Goal: Task Accomplishment & Management: Manage account settings

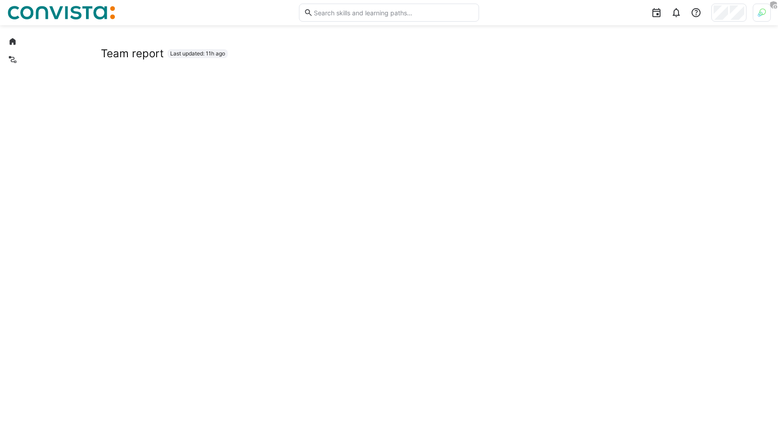
click at [754, 10] on div at bounding box center [762, 13] width 18 height 18
click at [656, 106] on span "Activate" at bounding box center [660, 105] width 23 height 7
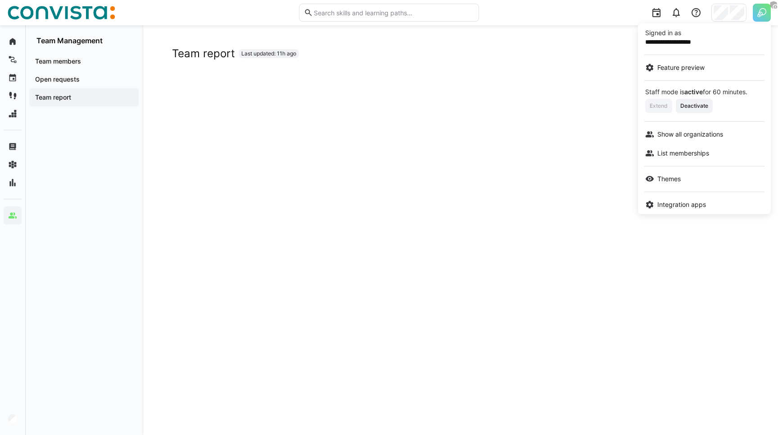
click at [260, 64] on div at bounding box center [389, 217] width 778 height 435
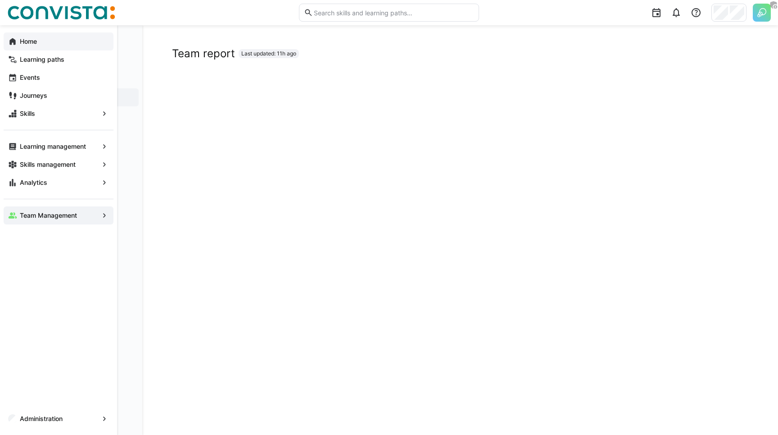
click at [0, 0] on app-navigation-label "Home" at bounding box center [0, 0] width 0 height 0
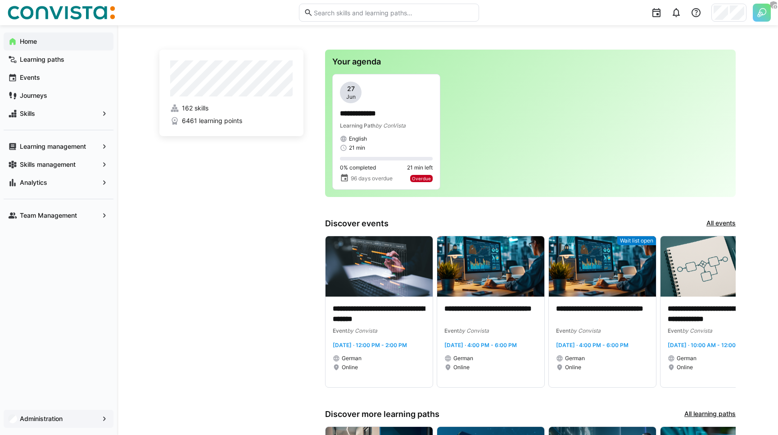
click at [0, 0] on app-navigation-label "Administration" at bounding box center [0, 0] width 0 height 0
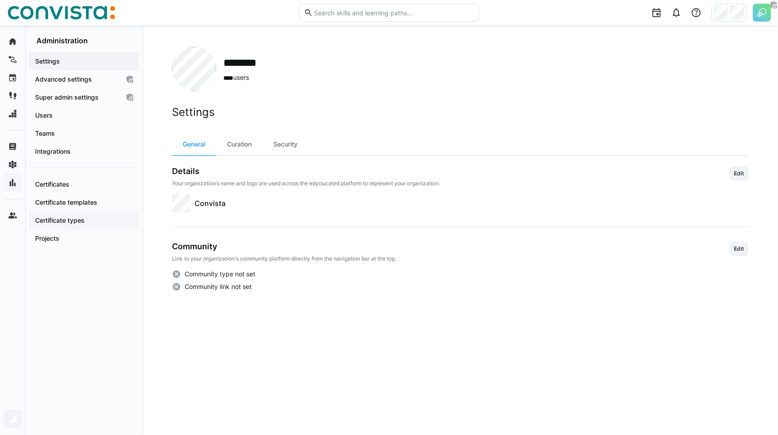
click at [0, 0] on app-navigation-label "Certificate types" at bounding box center [0, 0] width 0 height 0
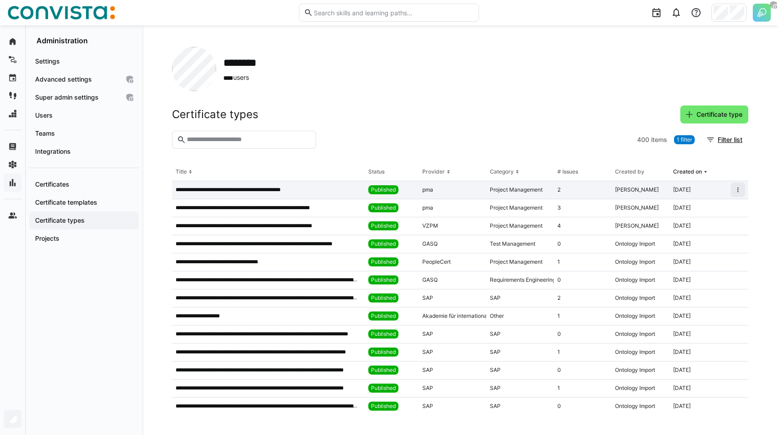
click at [285, 189] on p "**********" at bounding box center [239, 189] width 126 height 7
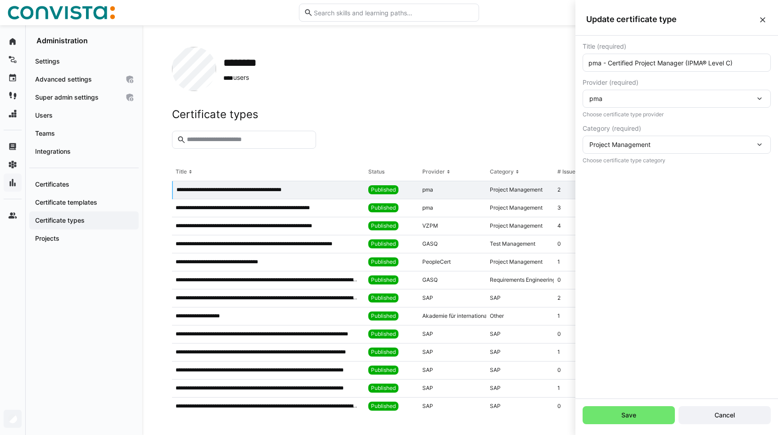
click at [642, 99] on div "pma" at bounding box center [673, 99] width 166 height 8
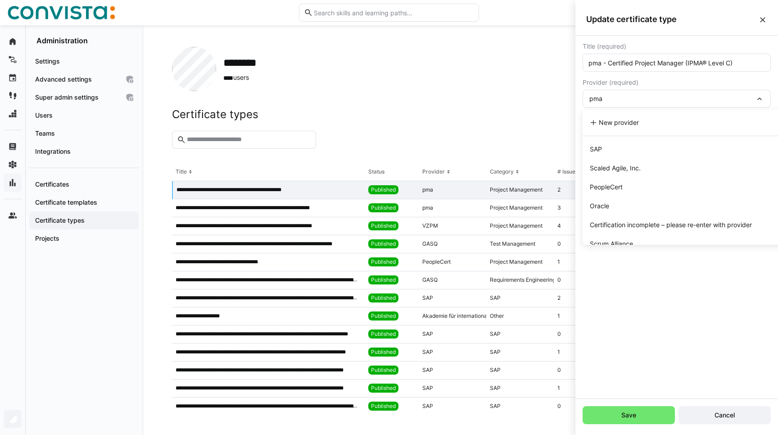
click at [627, 97] on div "pma" at bounding box center [673, 99] width 166 height 8
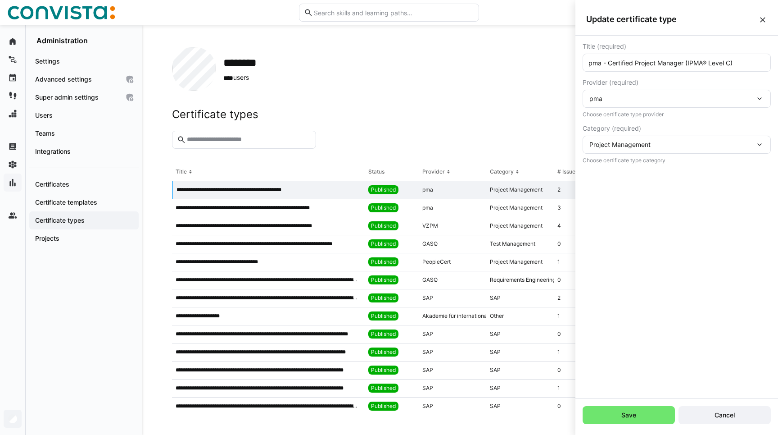
click at [625, 82] on span "Provider (required)" at bounding box center [611, 82] width 56 height 7
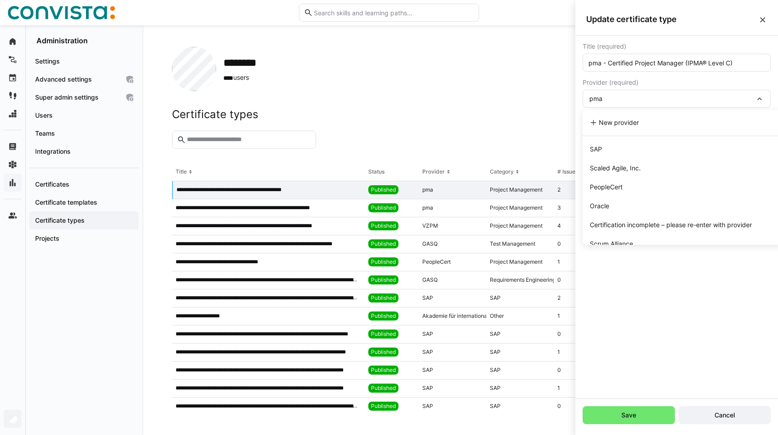
click at [86, 172] on div "Certificates Certificate templates Certificate types Projects" at bounding box center [83, 208] width 109 height 80
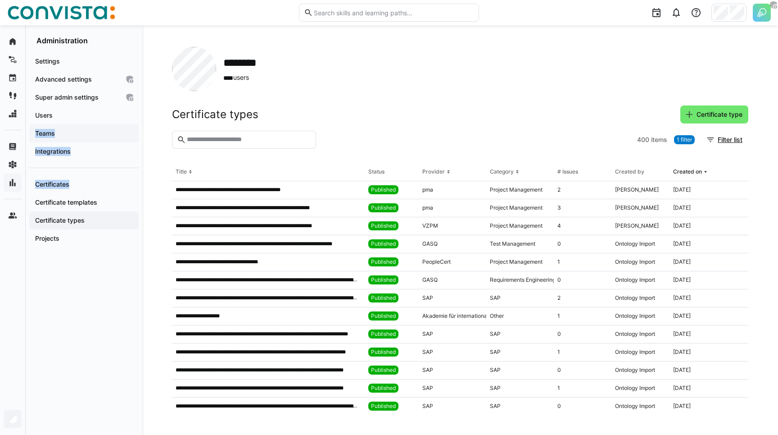
drag, startPoint x: 69, startPoint y: 187, endPoint x: 61, endPoint y: 128, distance: 59.6
click at [61, 128] on div "Settings Advanced settings Super admin settings Users Teams Integrations Certif…" at bounding box center [84, 149] width 117 height 209
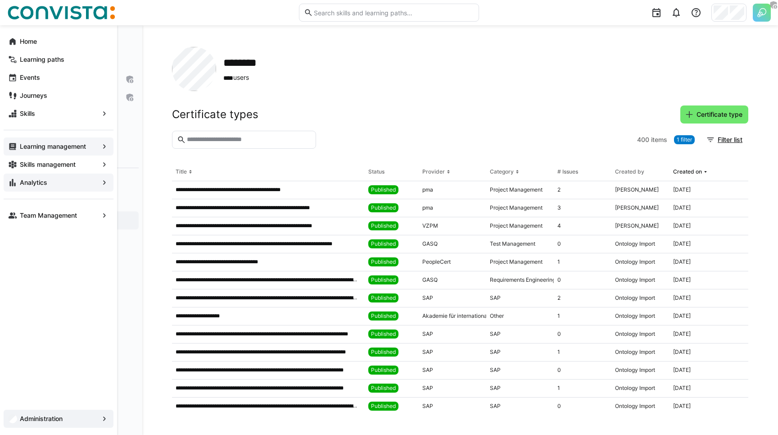
click at [0, 0] on app-navigation-label "Learning management" at bounding box center [0, 0] width 0 height 0
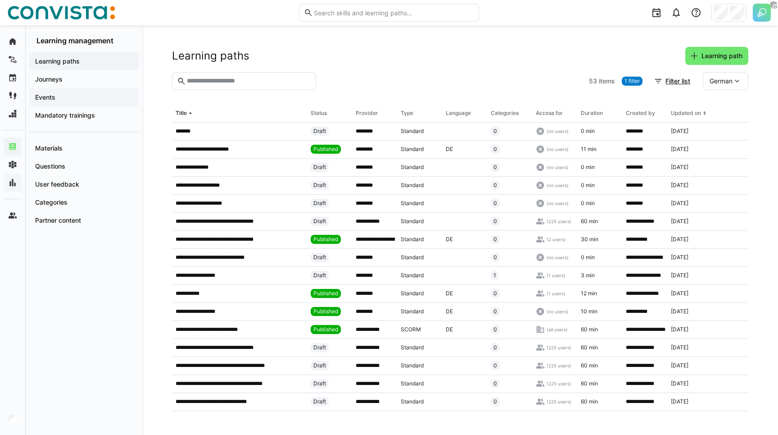
click at [0, 0] on app-navigation-label "Events" at bounding box center [0, 0] width 0 height 0
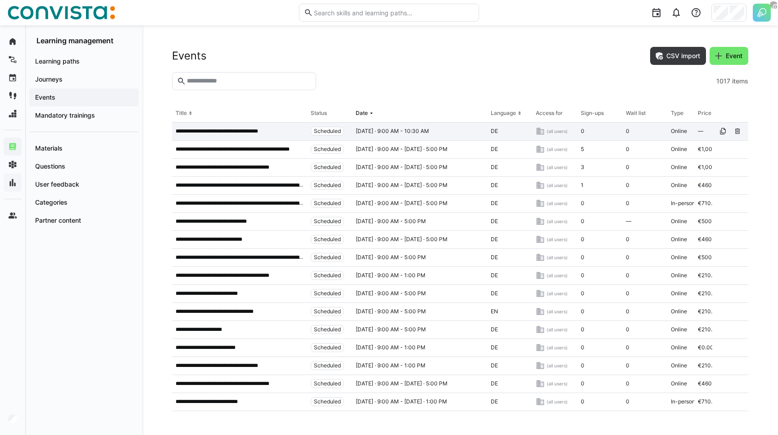
click at [219, 126] on div "**********" at bounding box center [239, 132] width 135 height 18
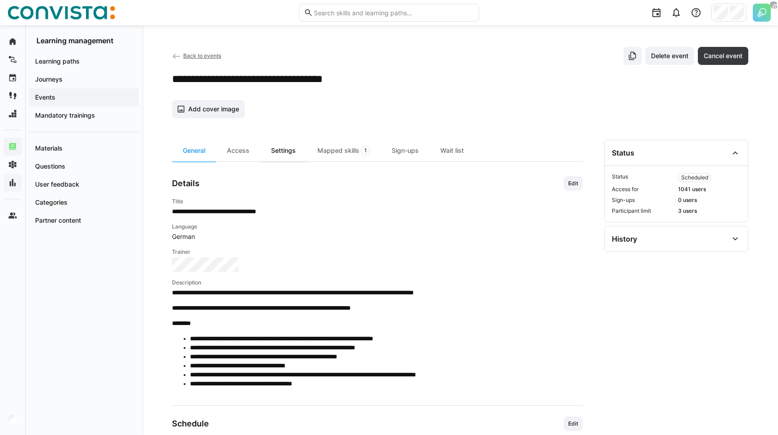
click at [294, 155] on div "Settings" at bounding box center [283, 151] width 46 height 22
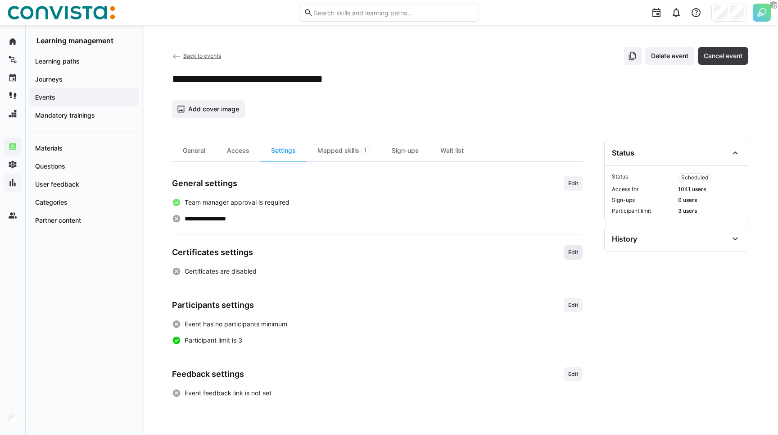
click at [575, 246] on span "Edit" at bounding box center [573, 252] width 19 height 14
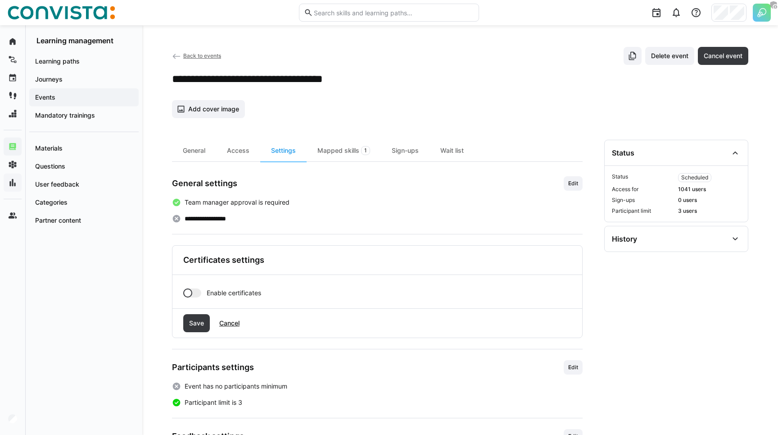
click at [217, 289] on span "Enable certificates" at bounding box center [234, 292] width 55 height 9
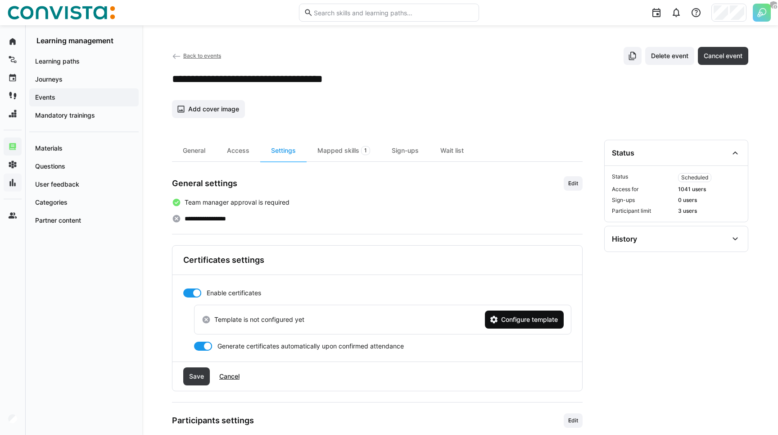
click at [511, 317] on span "Configure template" at bounding box center [529, 319] width 59 height 9
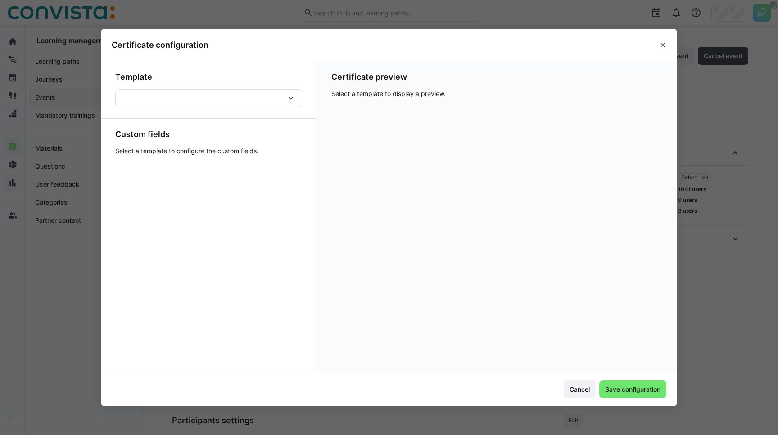
click at [182, 91] on div at bounding box center [208, 98] width 187 height 18
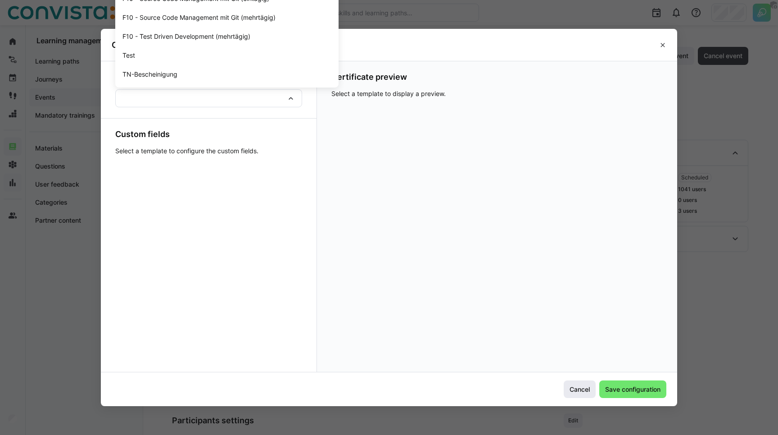
click at [579, 391] on span "Cancel" at bounding box center [580, 389] width 23 height 9
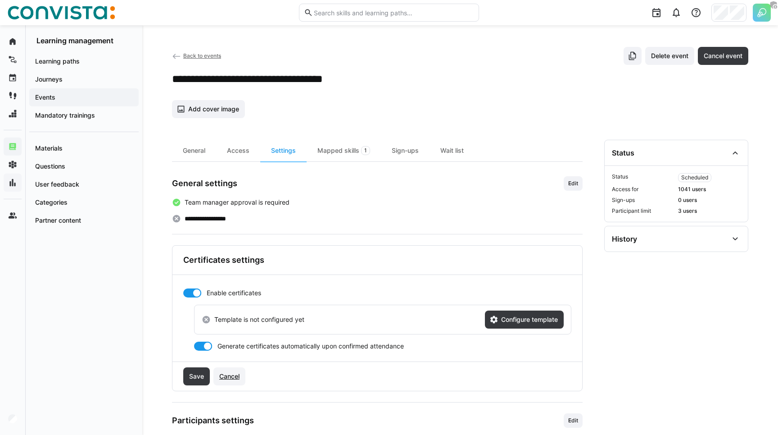
click at [233, 377] on span "Cancel" at bounding box center [229, 376] width 23 height 9
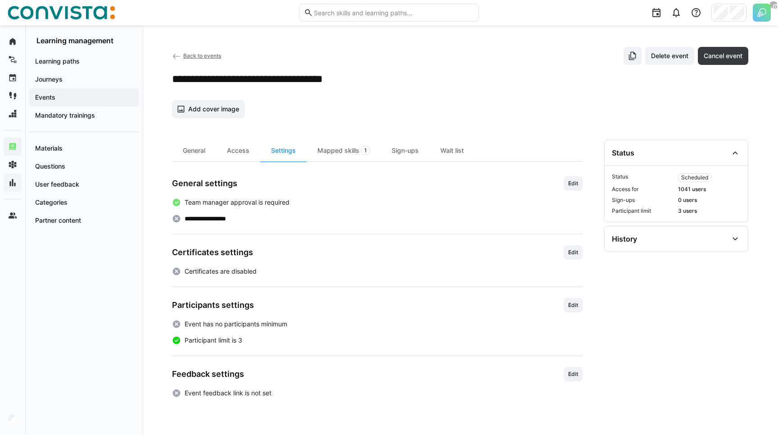
click at [142, 154] on div "Learning paths Journeys Events Mandatory trainings Materials Questions User fee…" at bounding box center [84, 140] width 117 height 191
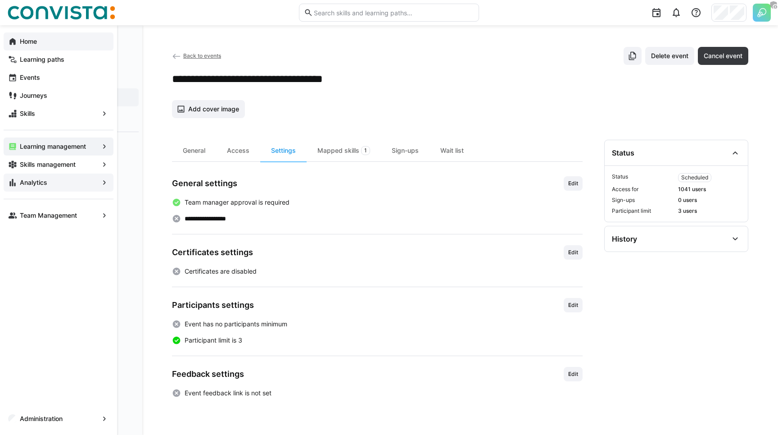
click at [0, 0] on app-navigation-label "Home" at bounding box center [0, 0] width 0 height 0
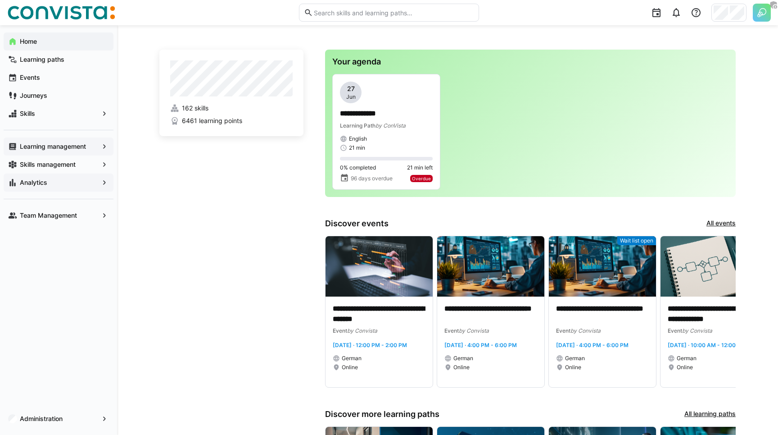
click at [228, 212] on app-home-left "162 skills 6461 learning points" at bounding box center [231, 318] width 144 height 537
click at [48, 219] on span "Team Management" at bounding box center [58, 215] width 80 height 9
